Goal: Check status

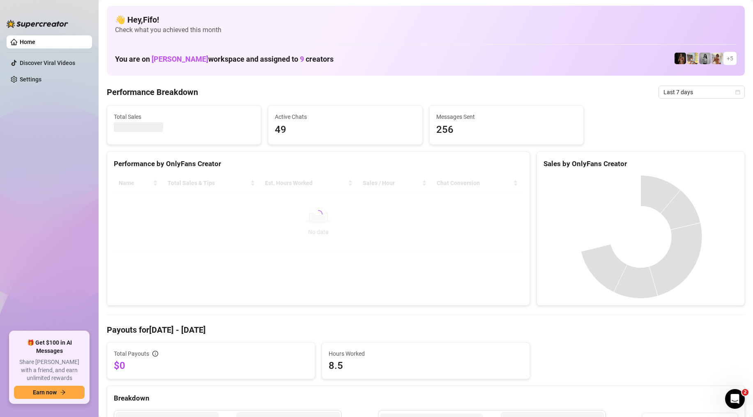
click at [721, 95] on span "Last 7 days" at bounding box center [702, 92] width 76 height 12
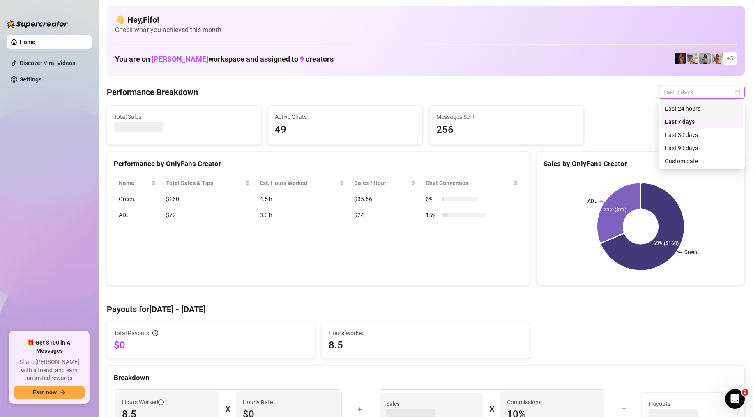
click at [714, 104] on div "Last 24 hours" at bounding box center [701, 108] width 73 height 9
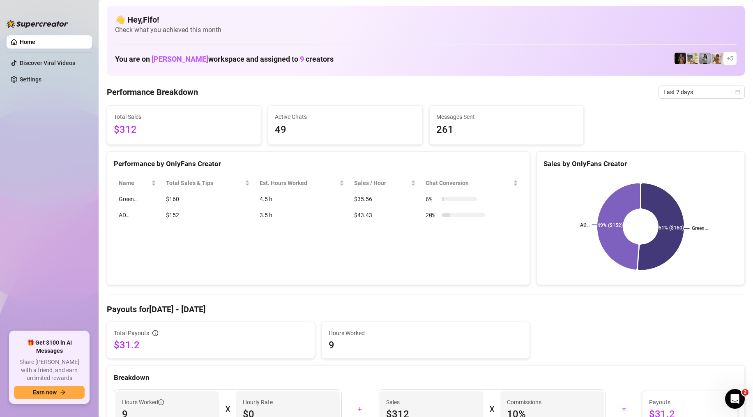
click at [681, 70] on div "👋 Hey, Fifo ! Check what you achieved this month You are on Marko workspace and…" at bounding box center [426, 41] width 638 height 70
click at [681, 90] on span "Last 7 days" at bounding box center [702, 92] width 76 height 12
click at [681, 106] on div "Last 24 hours" at bounding box center [701, 108] width 73 height 9
